Goal: Information Seeking & Learning: Learn about a topic

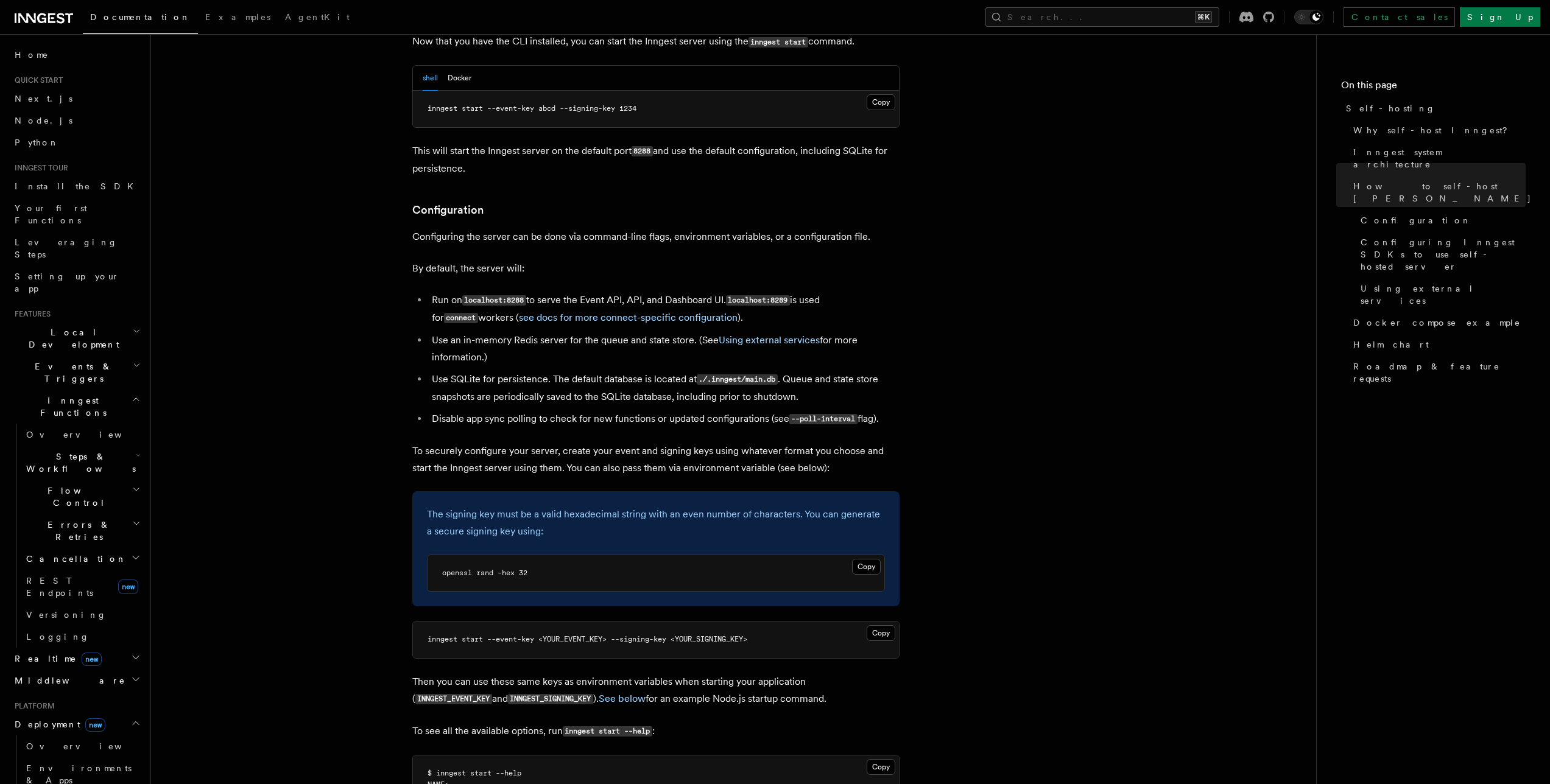
scroll to position [1418, 0]
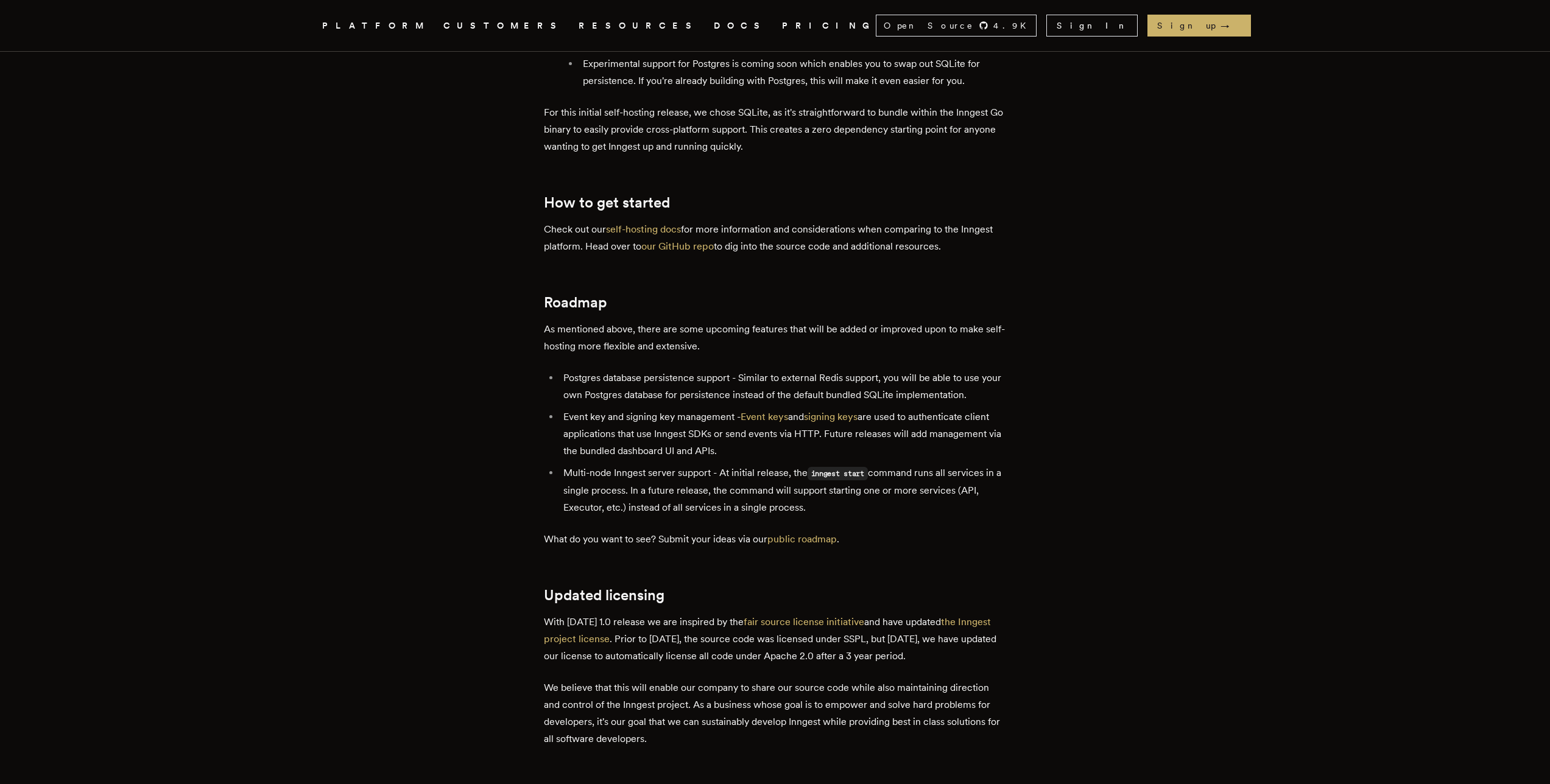
scroll to position [2044, 0]
click at [782, 22] on link "PRICING" at bounding box center [829, 26] width 94 height 16
